Goal: Use online tool/utility: Utilize a website feature to perform a specific function

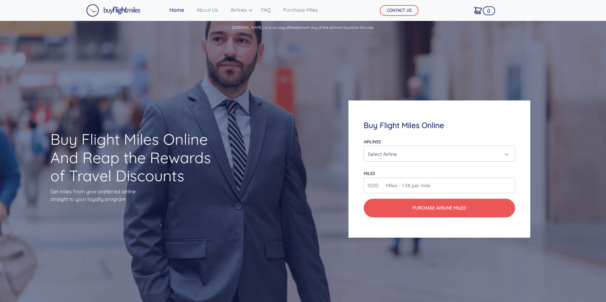
drag, startPoint x: 230, startPoint y: 51, endPoint x: 226, endPoint y: 54, distance: 4.8
click at [439, 158] on div "Select Airline" at bounding box center [437, 154] width 139 height 12
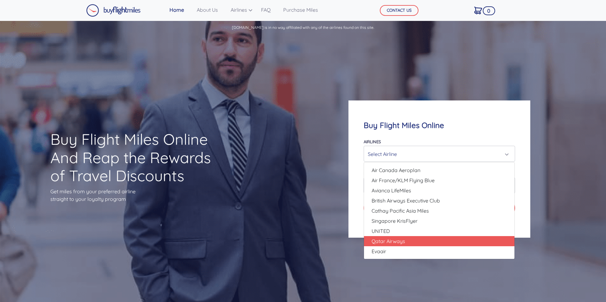
click at [418, 237] on link "Qatar Airways" at bounding box center [439, 241] width 150 height 10
select select "Qatar Airways"
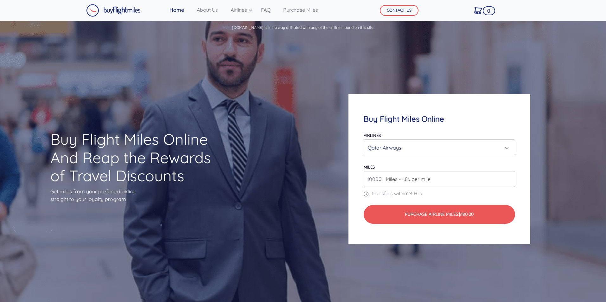
click at [381, 181] on input "10000" at bounding box center [439, 179] width 151 height 16
click at [469, 182] on input "7000" at bounding box center [439, 179] width 151 height 16
type input "7000"
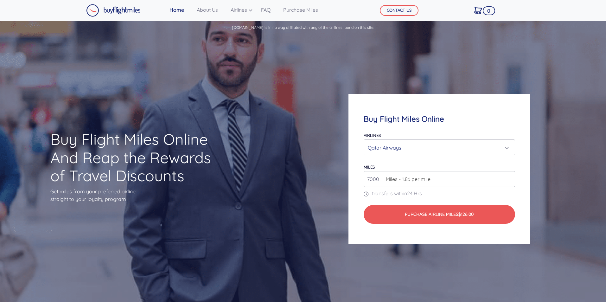
click at [456, 147] on div "Qatar Airways" at bounding box center [437, 148] width 139 height 12
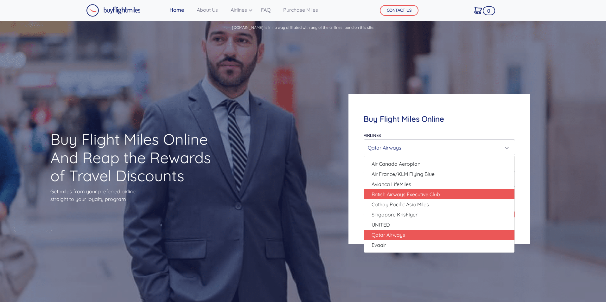
click at [432, 193] on span "British Airways Executive Club" at bounding box center [406, 194] width 68 height 8
select select "British Airways Executive Club"
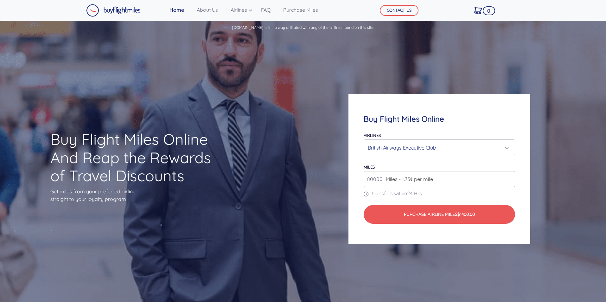
drag, startPoint x: 381, startPoint y: 179, endPoint x: 338, endPoint y: 173, distance: 43.9
click at [338, 174] on div "Buy Flight Miles Online Airlines Air Canada Aeroplan Air France/KLM Flying Blue…" at bounding box center [439, 169] width 242 height 211
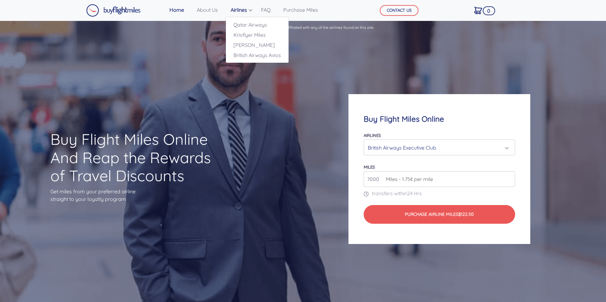
type input "7000"
